Goal: Task Accomplishment & Management: Use online tool/utility

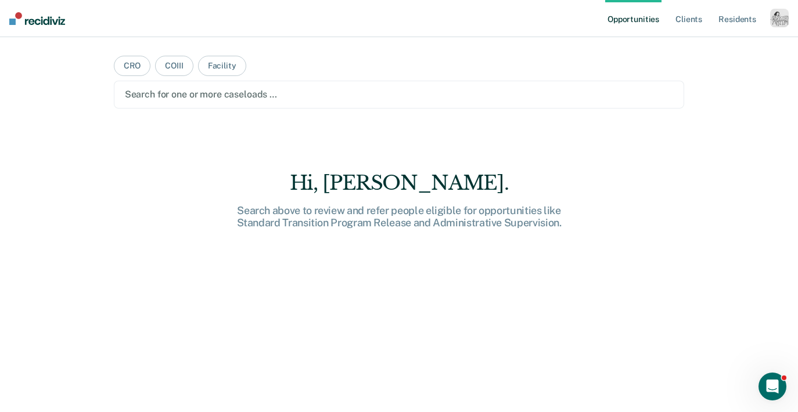
click at [781, 24] on div "button" at bounding box center [779, 18] width 19 height 19
click at [708, 47] on link "Profile" at bounding box center [732, 47] width 93 height 10
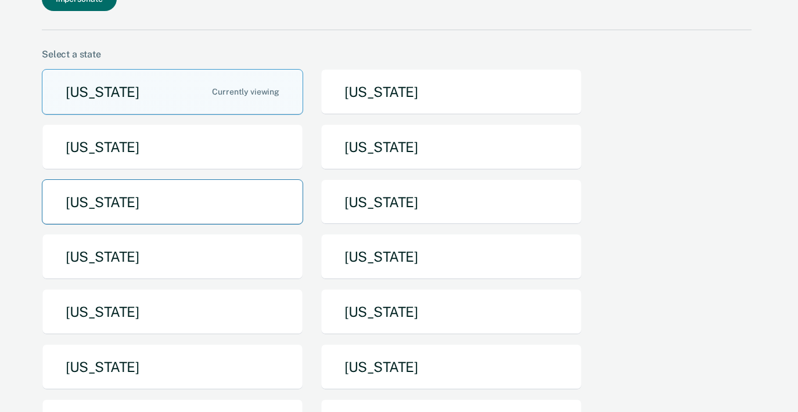
scroll to position [120, 0]
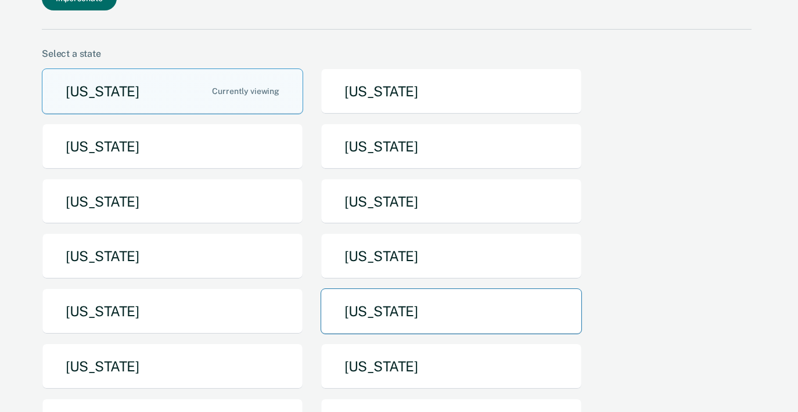
click at [361, 289] on button "[US_STATE]" at bounding box center [451, 312] width 261 height 46
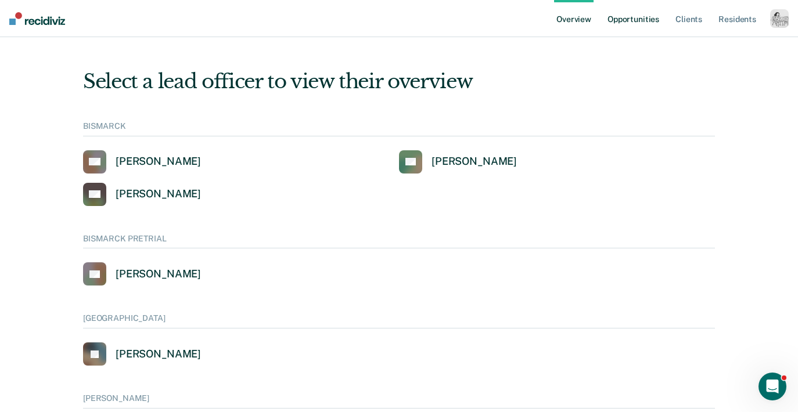
click at [642, 17] on link "Opportunities" at bounding box center [633, 18] width 56 height 37
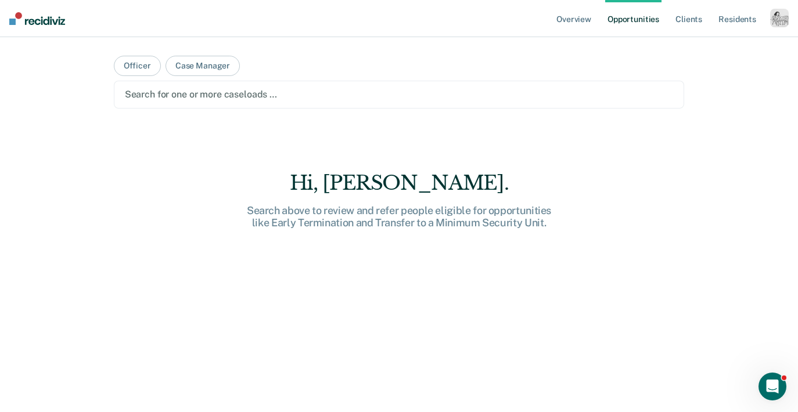
click at [303, 89] on div at bounding box center [399, 94] width 549 height 13
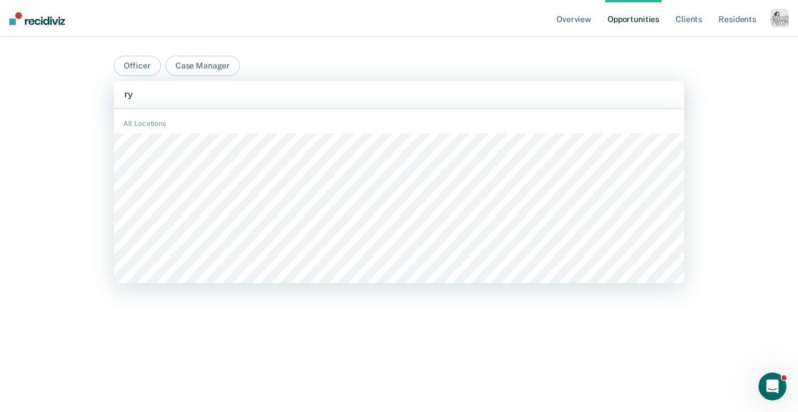
type input "ryl"
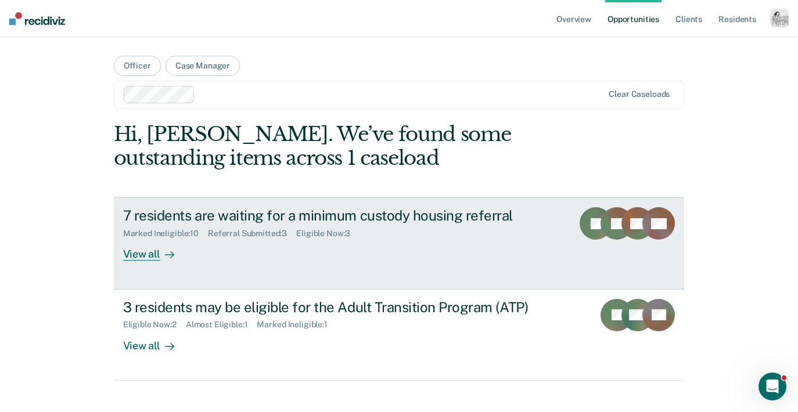
click at [151, 249] on div "View all" at bounding box center [155, 250] width 65 height 23
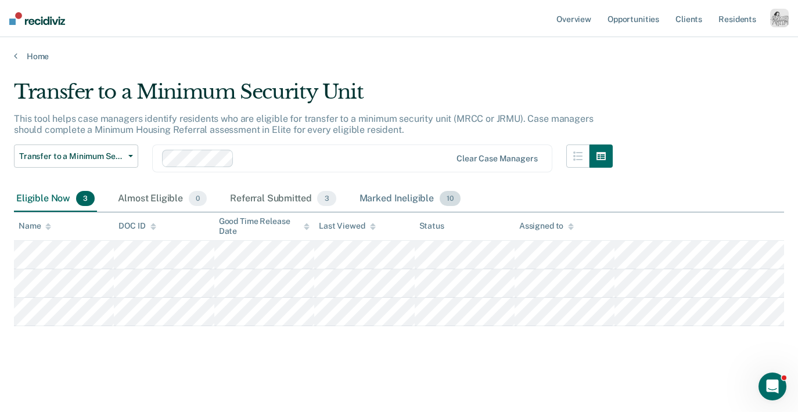
click at [399, 196] on div "Marked Ineligible 10" at bounding box center [410, 199] width 106 height 26
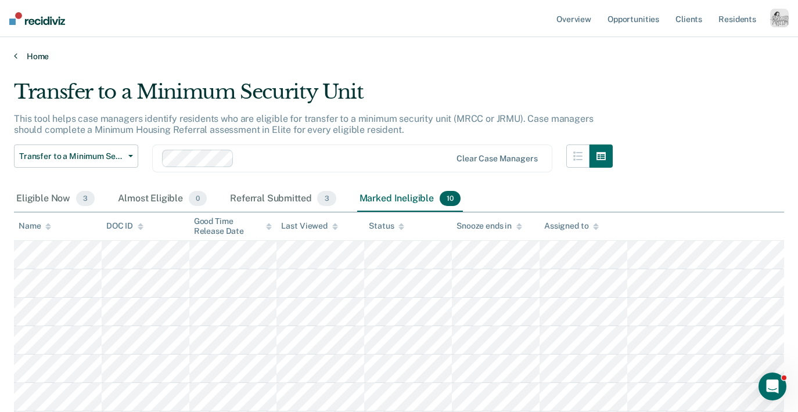
click at [30, 56] on link "Home" at bounding box center [399, 56] width 770 height 10
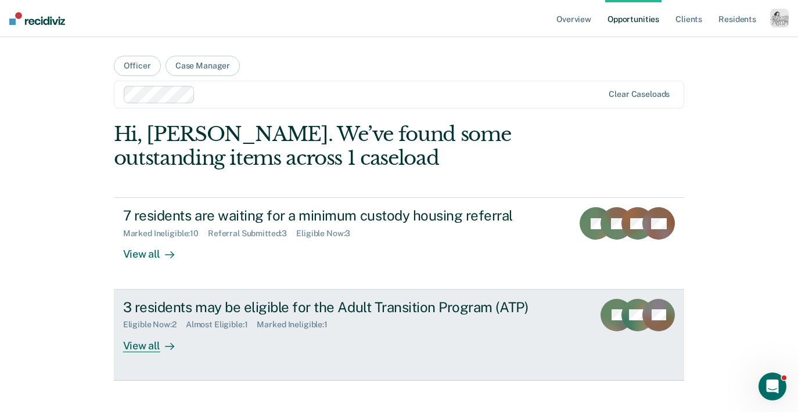
click at [153, 337] on div "View all" at bounding box center [155, 341] width 65 height 23
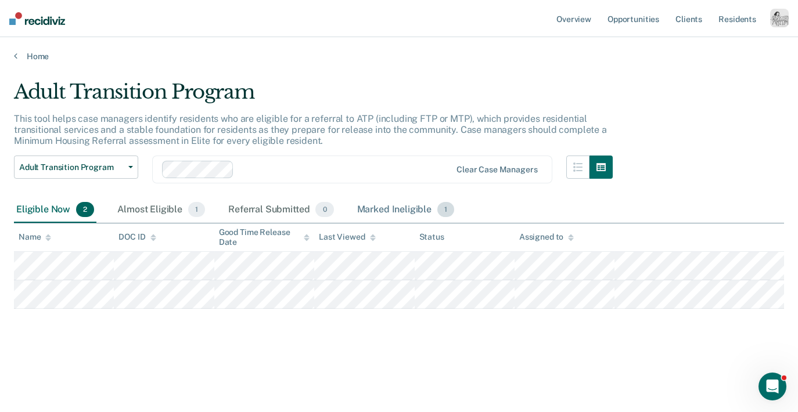
click at [398, 212] on div "Marked Ineligible 1" at bounding box center [406, 210] width 102 height 26
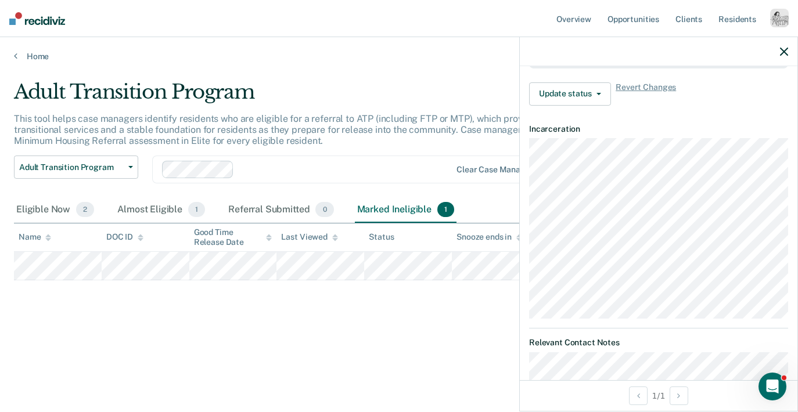
scroll to position [358, 0]
